Goal: Browse casually

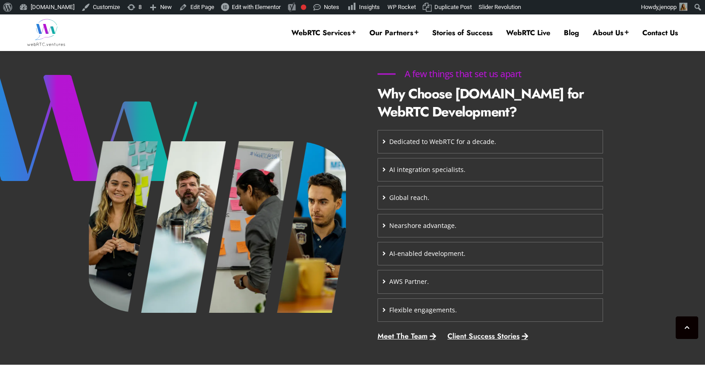
scroll to position [374, 0]
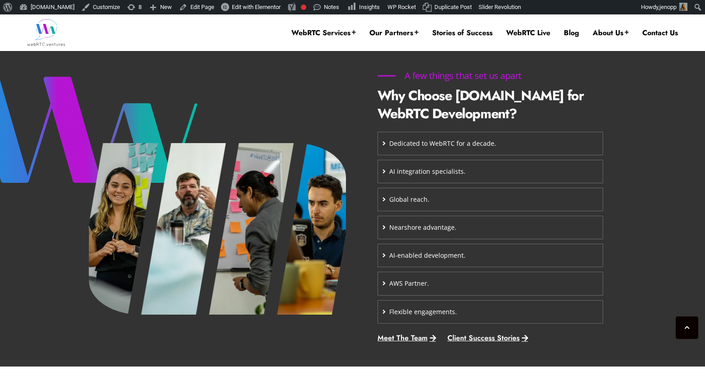
click at [384, 143] on icon at bounding box center [383, 143] width 3 height 6
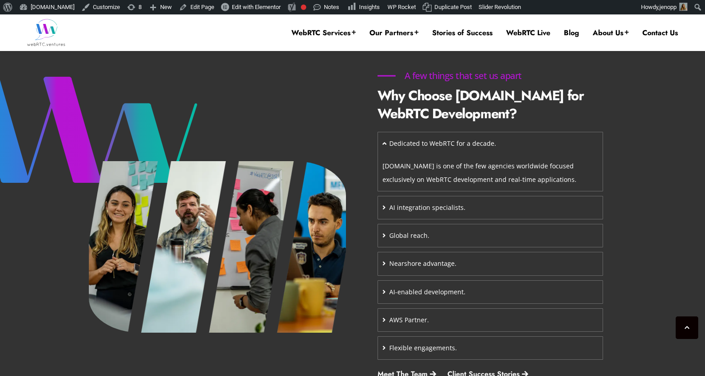
click at [384, 143] on icon at bounding box center [384, 143] width 4 height 6
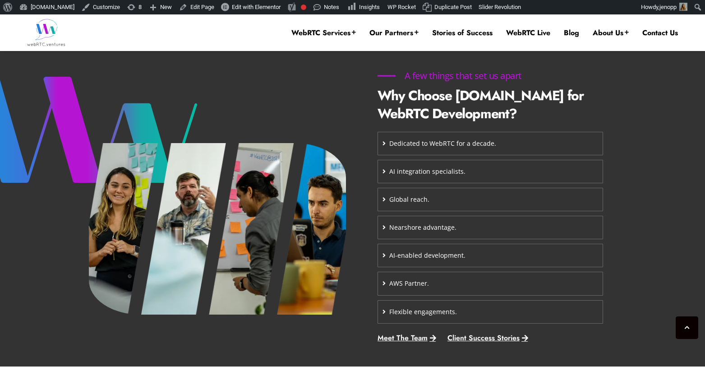
click at [384, 174] on icon at bounding box center [383, 171] width 3 height 6
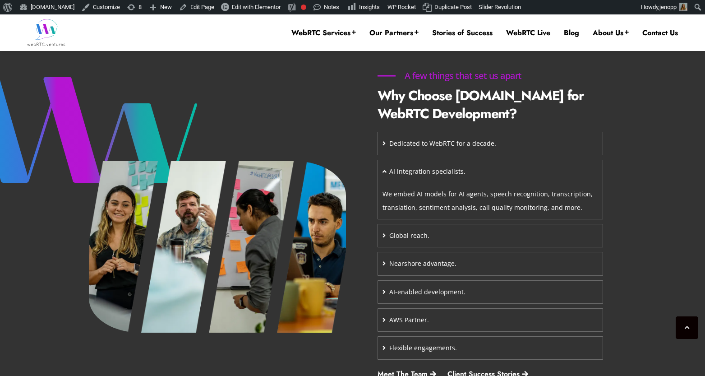
click at [384, 174] on icon at bounding box center [384, 171] width 4 height 6
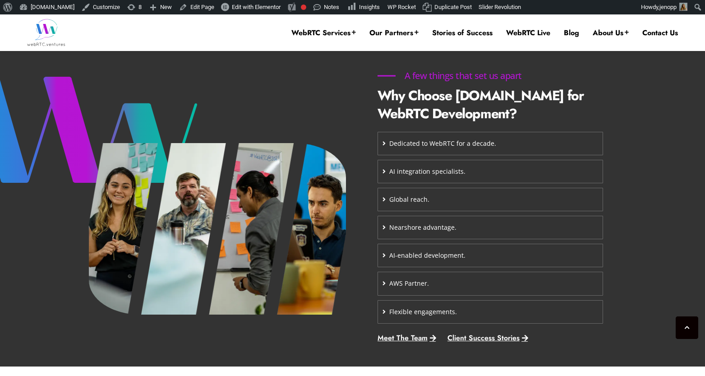
click at [382, 202] on icon at bounding box center [383, 199] width 3 height 6
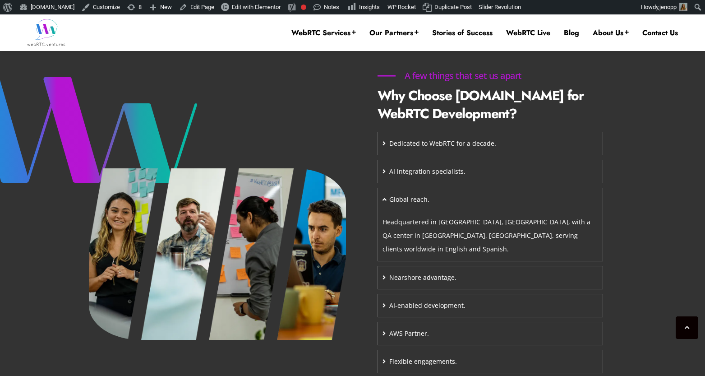
click at [384, 202] on icon at bounding box center [384, 199] width 4 height 6
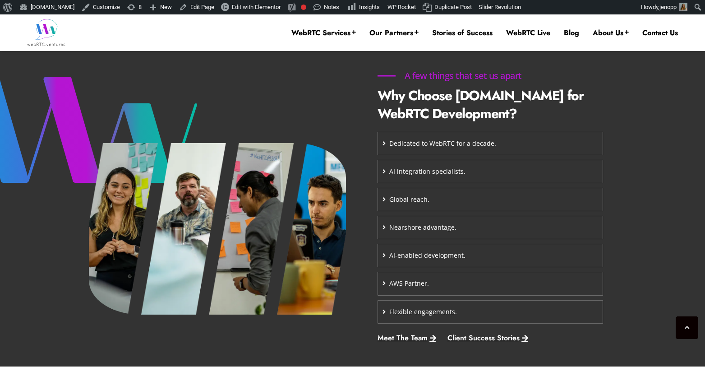
click at [384, 230] on icon at bounding box center [383, 227] width 3 height 6
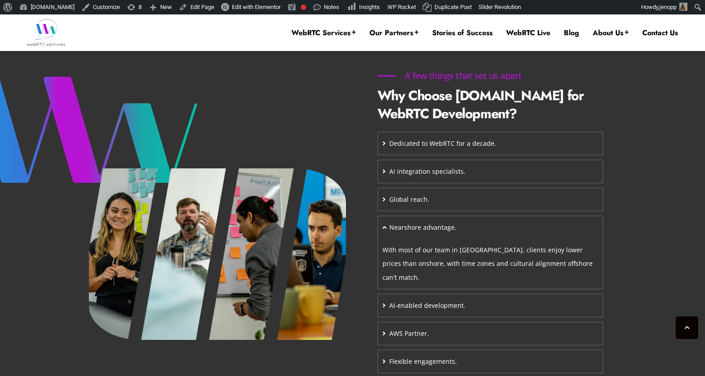
click at [383, 230] on icon at bounding box center [384, 227] width 4 height 6
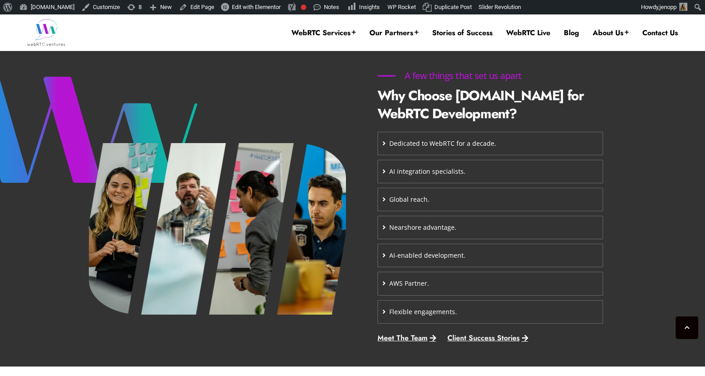
click at [384, 258] on icon at bounding box center [383, 255] width 3 height 6
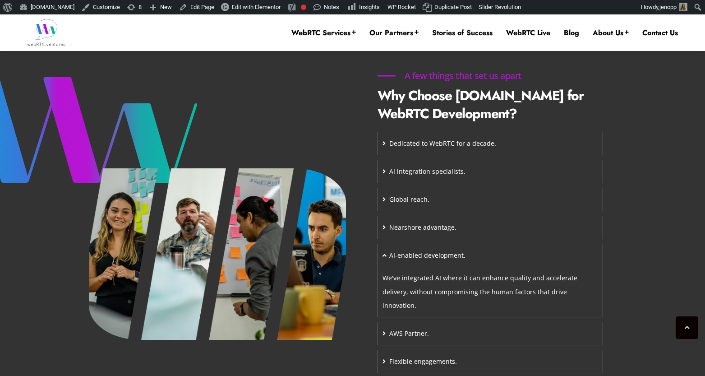
click at [385, 258] on icon at bounding box center [384, 255] width 4 height 6
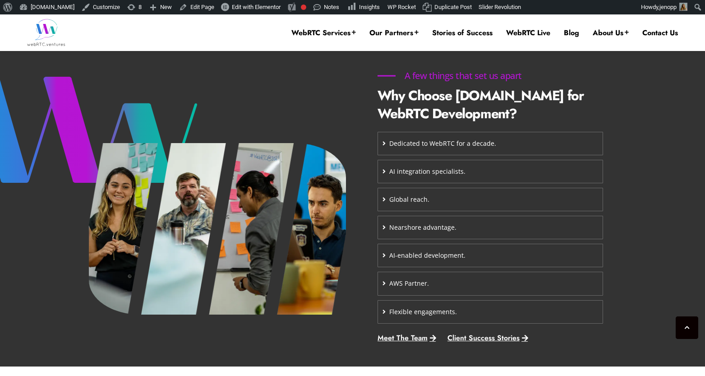
click at [382, 286] on icon at bounding box center [383, 283] width 3 height 6
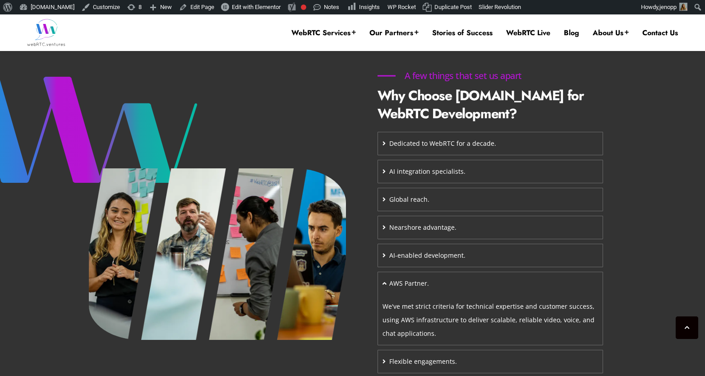
click at [382, 286] on icon at bounding box center [384, 283] width 4 height 6
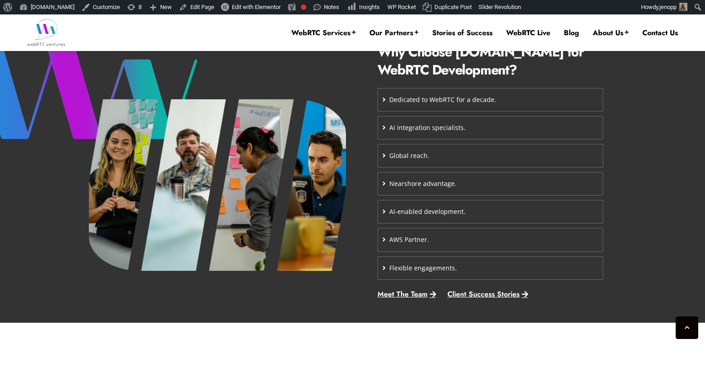
scroll to position [428, 0]
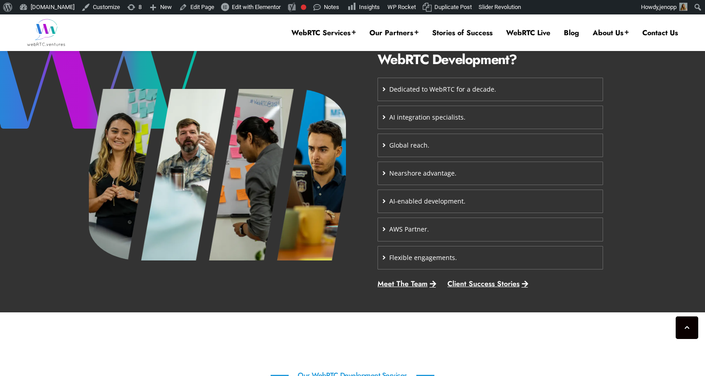
click at [382, 261] on icon at bounding box center [383, 257] width 3 height 6
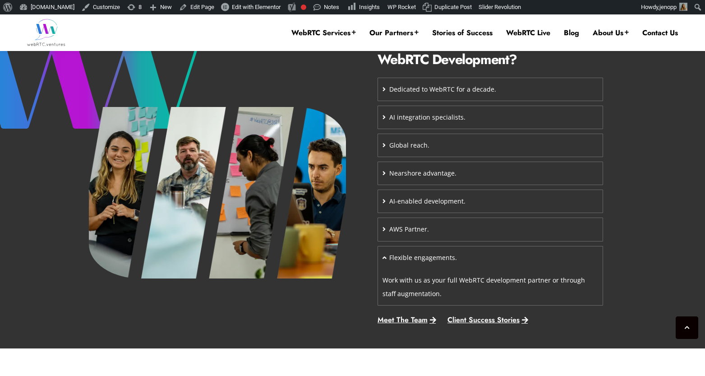
click at [382, 261] on icon at bounding box center [384, 257] width 4 height 6
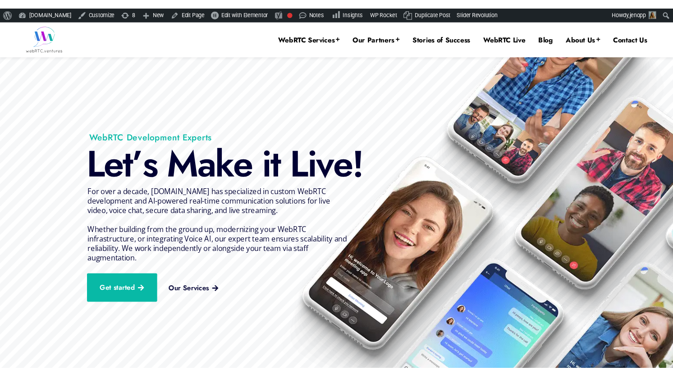
scroll to position [0, 0]
